Goal: Register for event/course

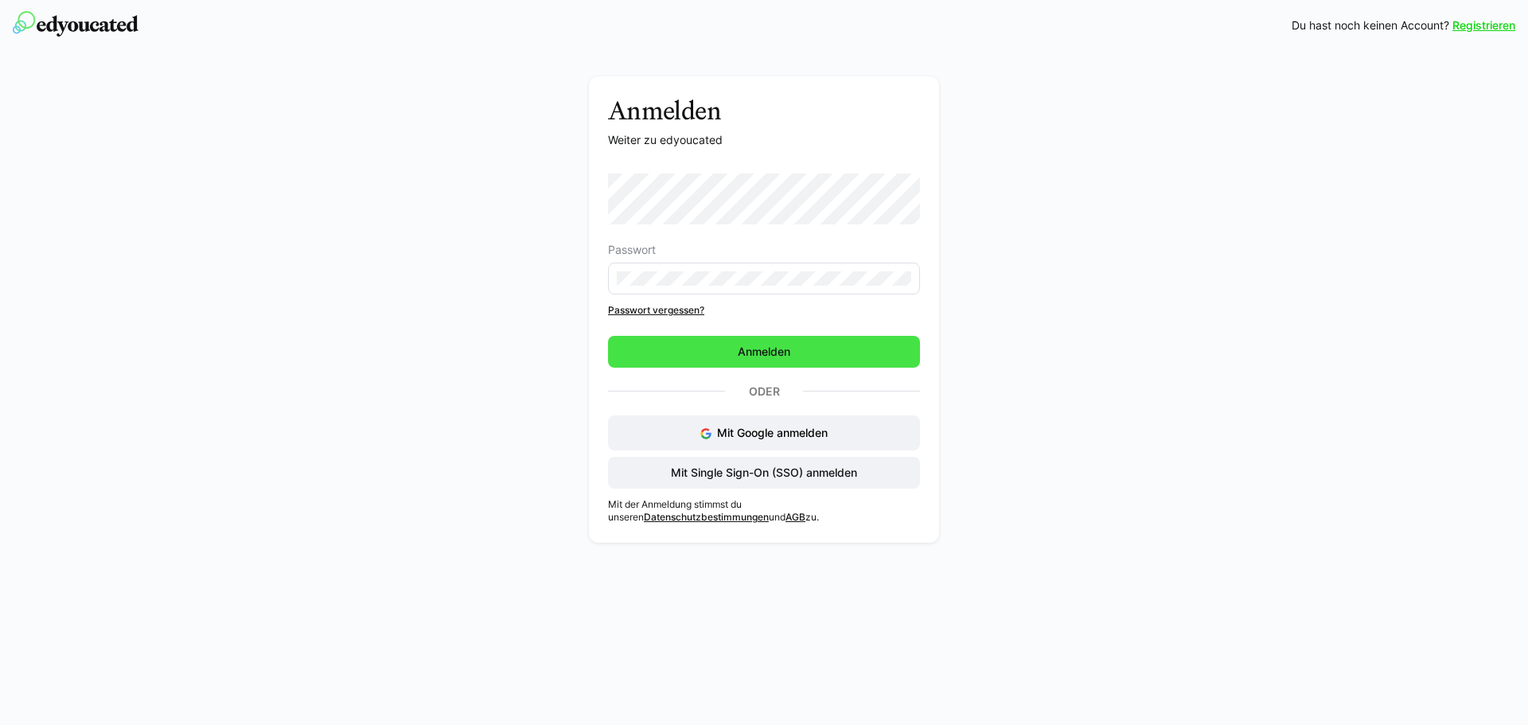
click at [725, 349] on span "Anmelden" at bounding box center [764, 352] width 312 height 32
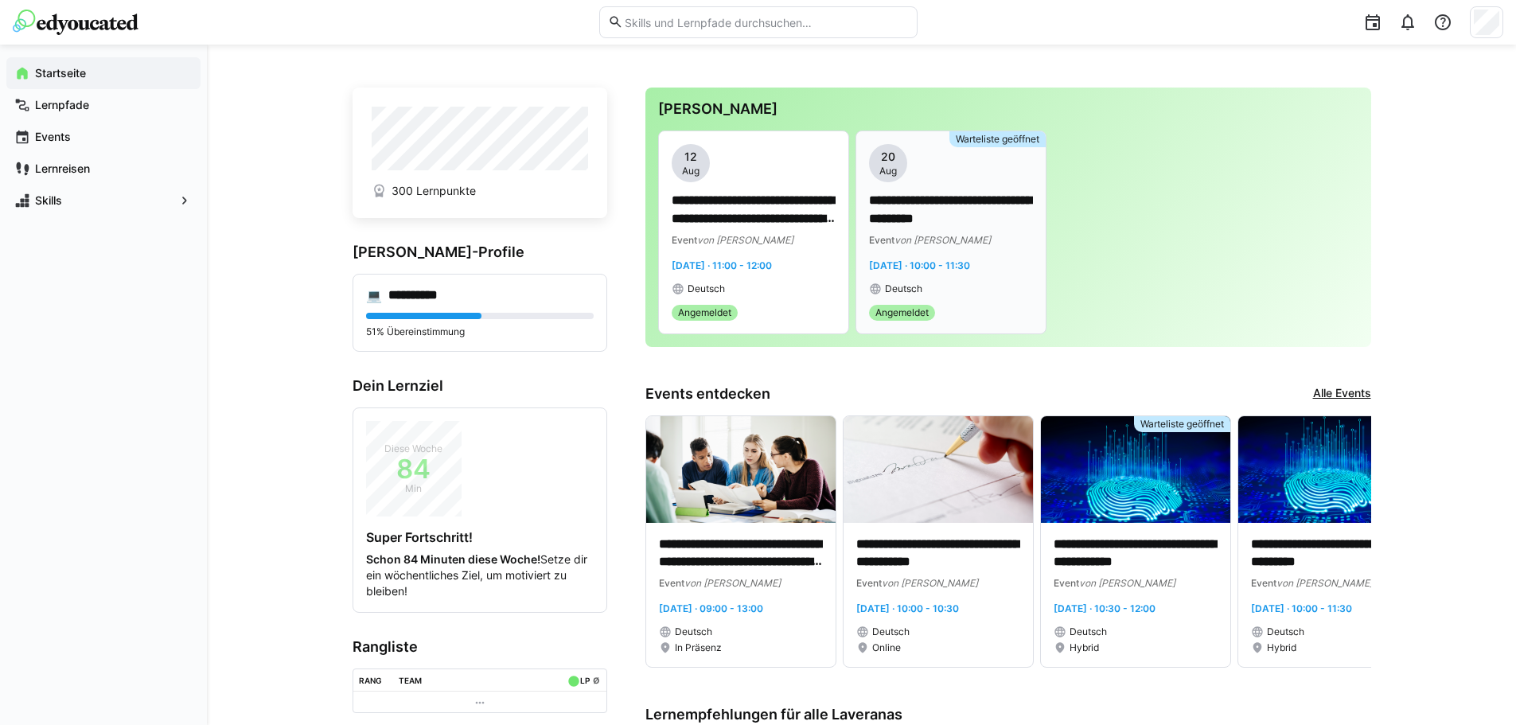
click at [889, 169] on span "Aug" at bounding box center [888, 171] width 18 height 13
click at [885, 154] on span "20" at bounding box center [888, 157] width 14 height 16
click at [903, 310] on span "Angemeldet" at bounding box center [901, 312] width 53 height 13
click at [901, 306] on span "Angemeldet" at bounding box center [901, 312] width 53 height 13
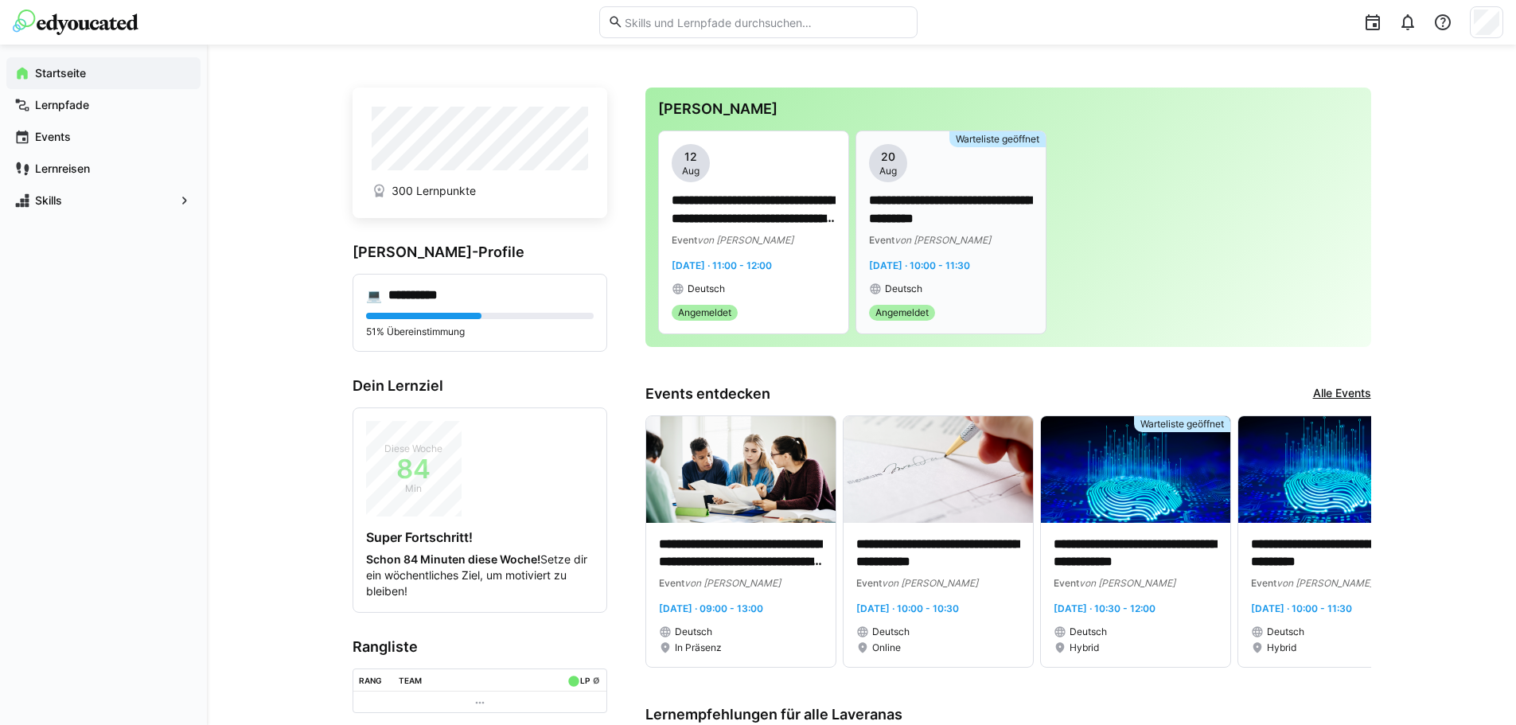
click at [901, 306] on span "Angemeldet" at bounding box center [901, 312] width 53 height 13
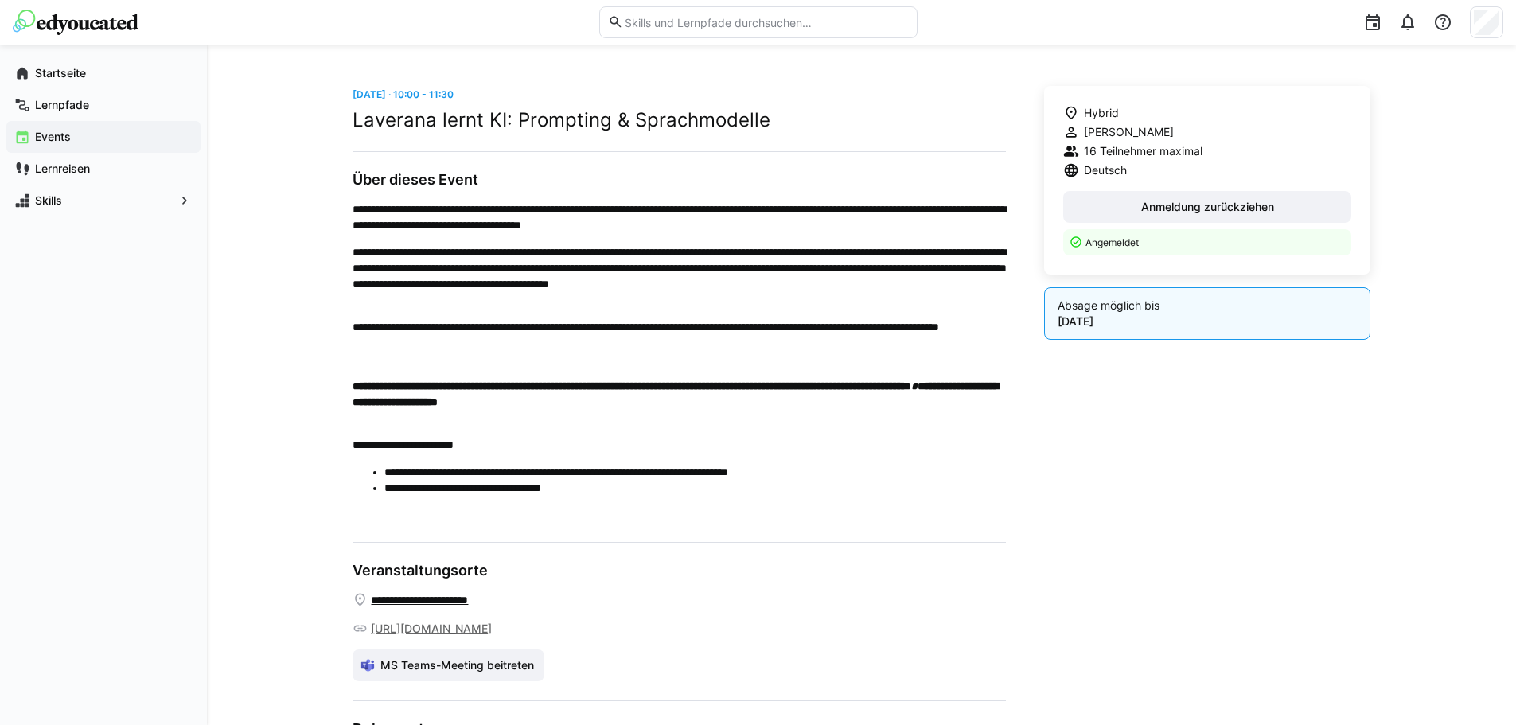
scroll to position [398, 0]
